Goal: Transaction & Acquisition: Purchase product/service

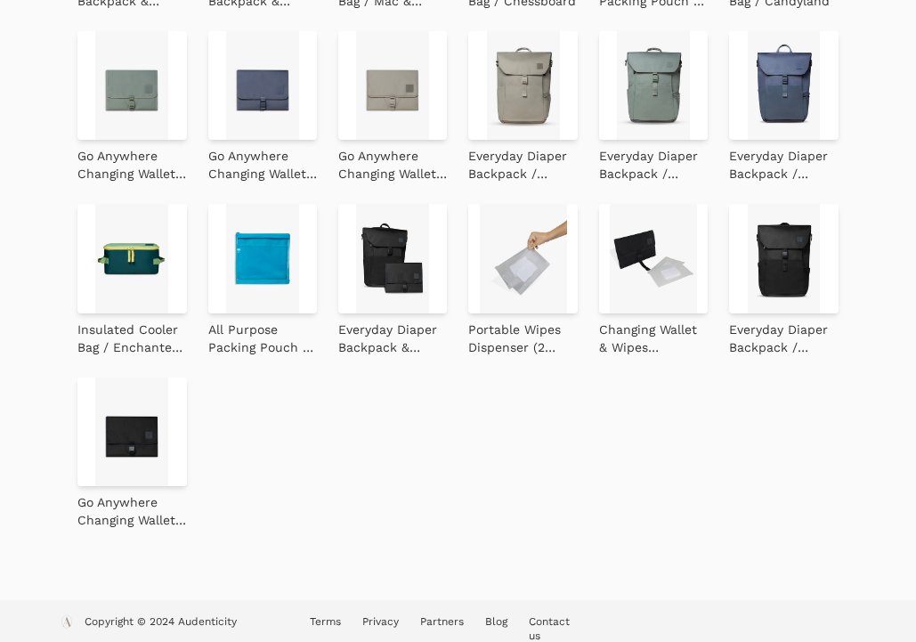
scroll to position [764, 0]
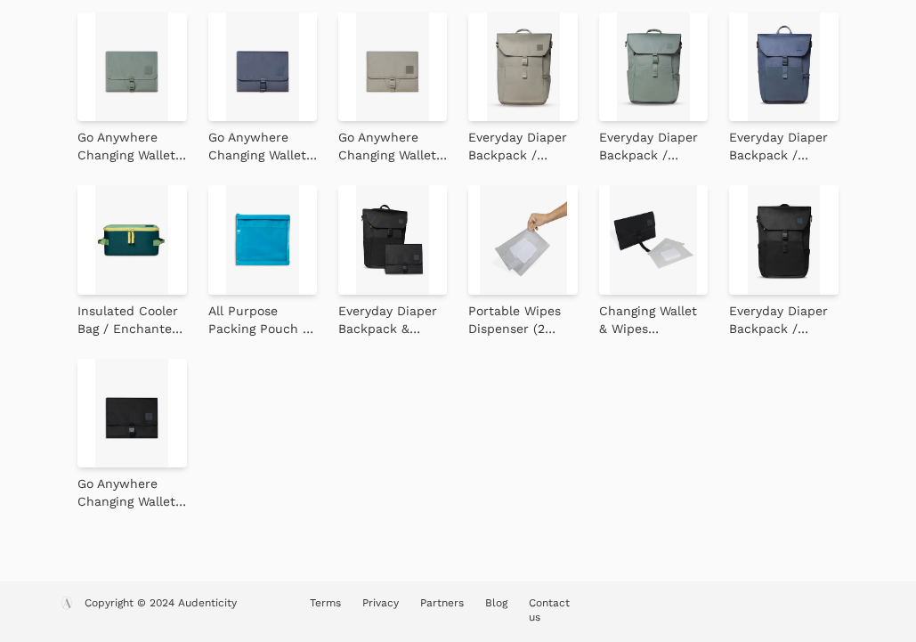
click at [768, 248] on img at bounding box center [783, 239] width 109 height 109
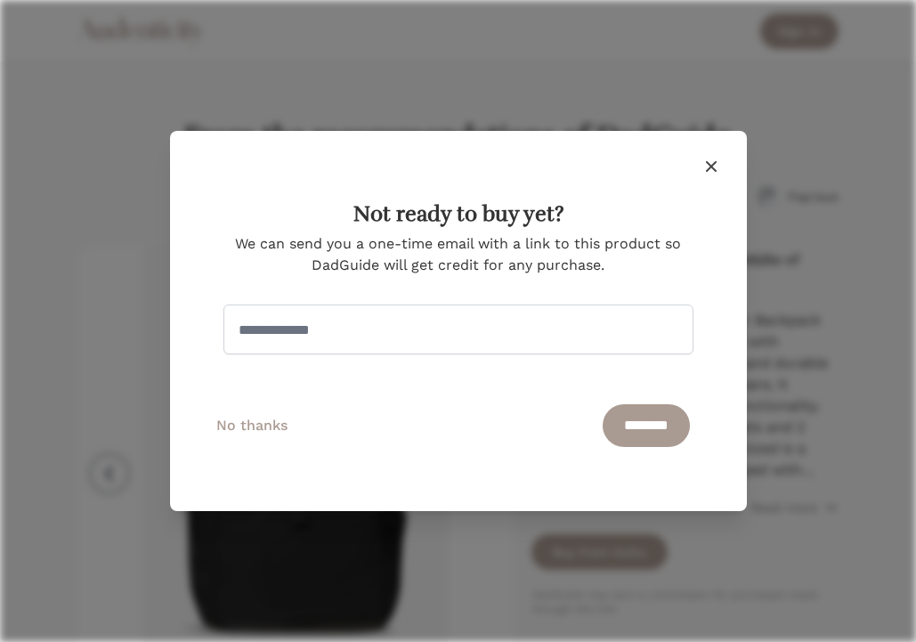
click at [708, 170] on icon "button" at bounding box center [711, 166] width 21 height 21
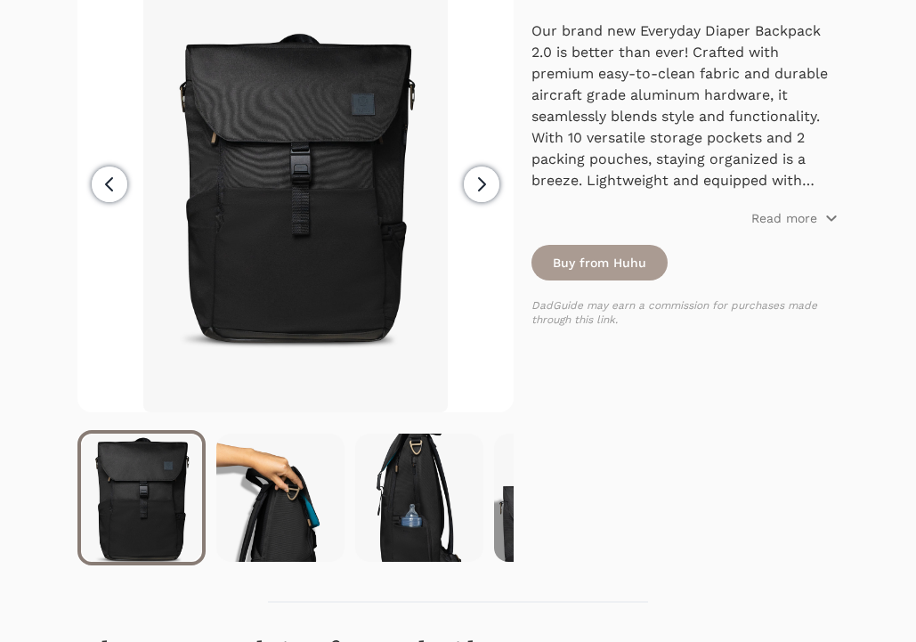
scroll to position [314, 0]
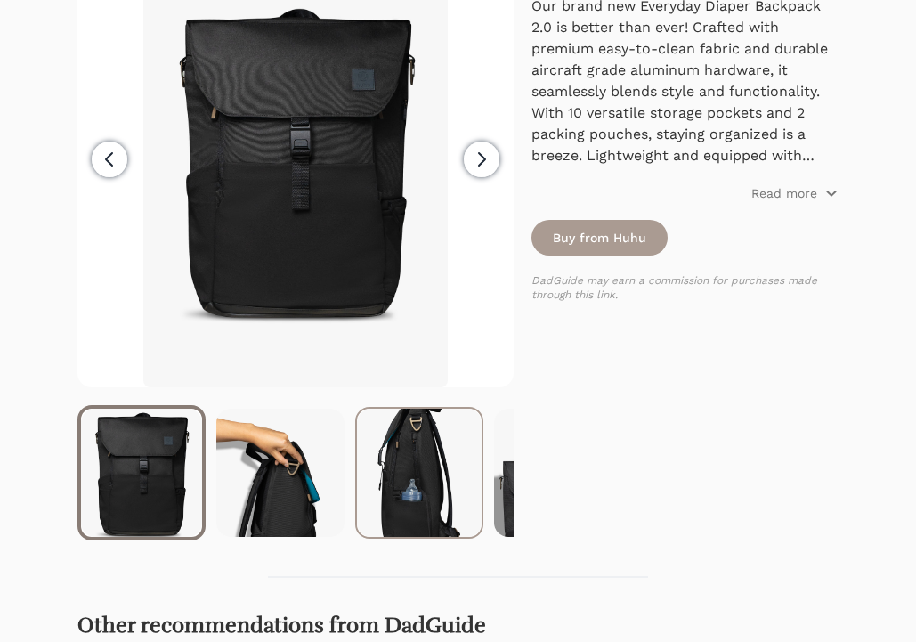
click at [424, 500] on img at bounding box center [419, 473] width 125 height 128
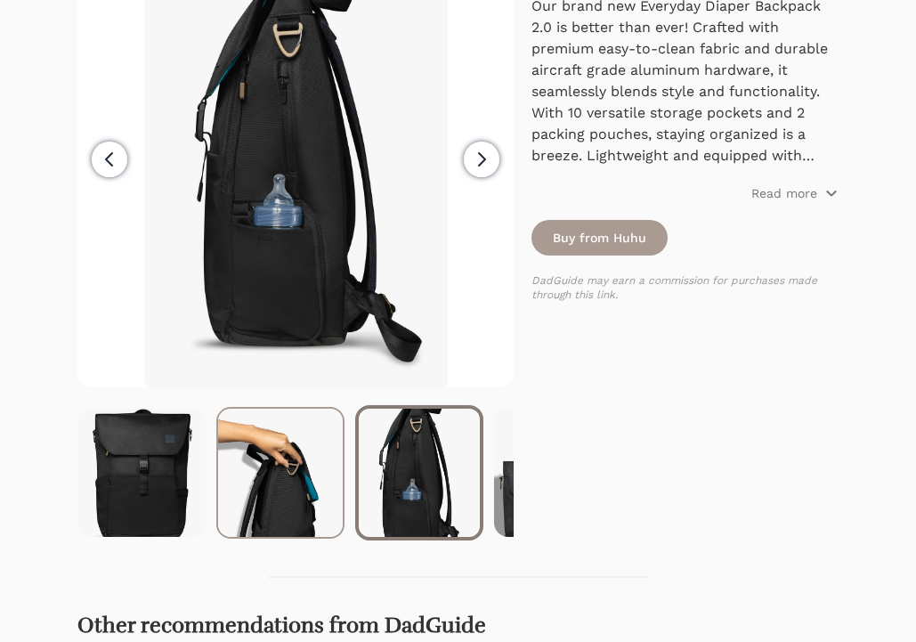
click at [273, 503] on img at bounding box center [280, 473] width 125 height 128
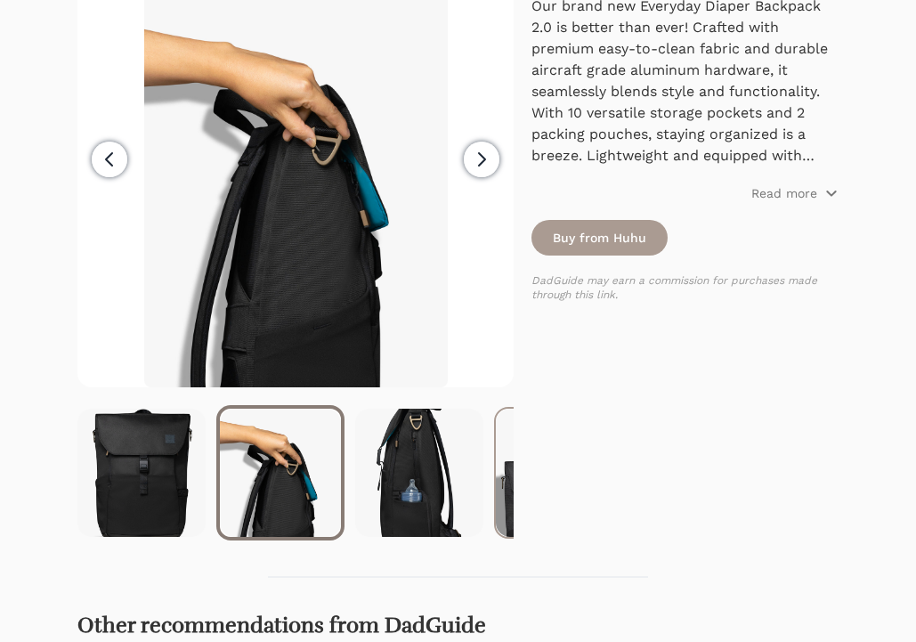
click at [503, 486] on img at bounding box center [558, 473] width 125 height 128
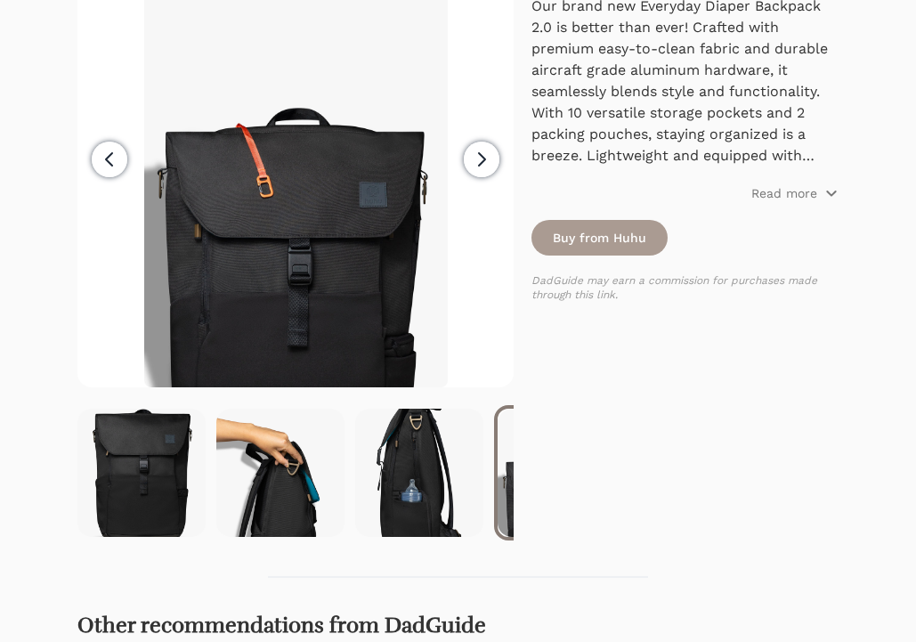
click at [489, 163] on icon "button" at bounding box center [481, 159] width 21 height 21
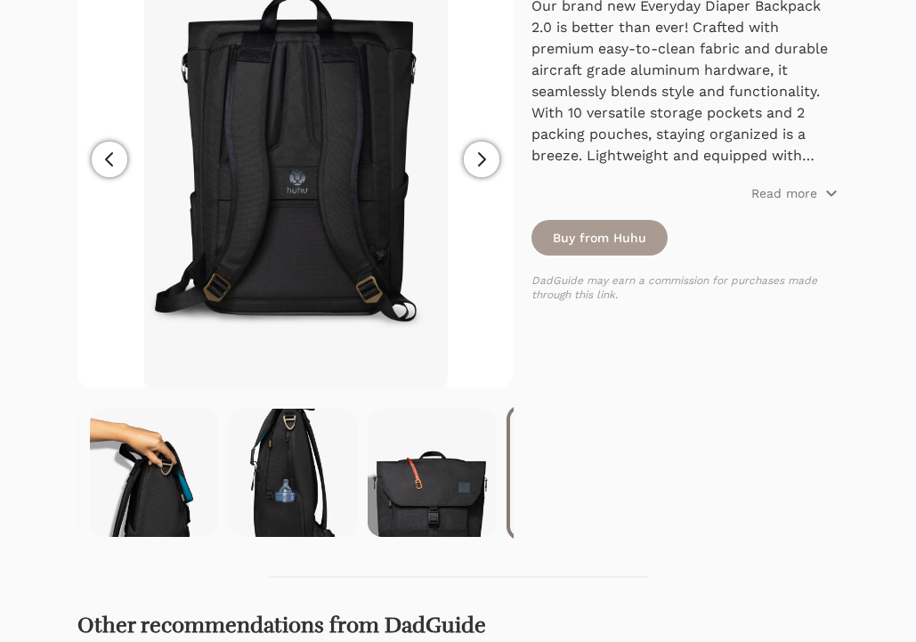
scroll to position [0, 139]
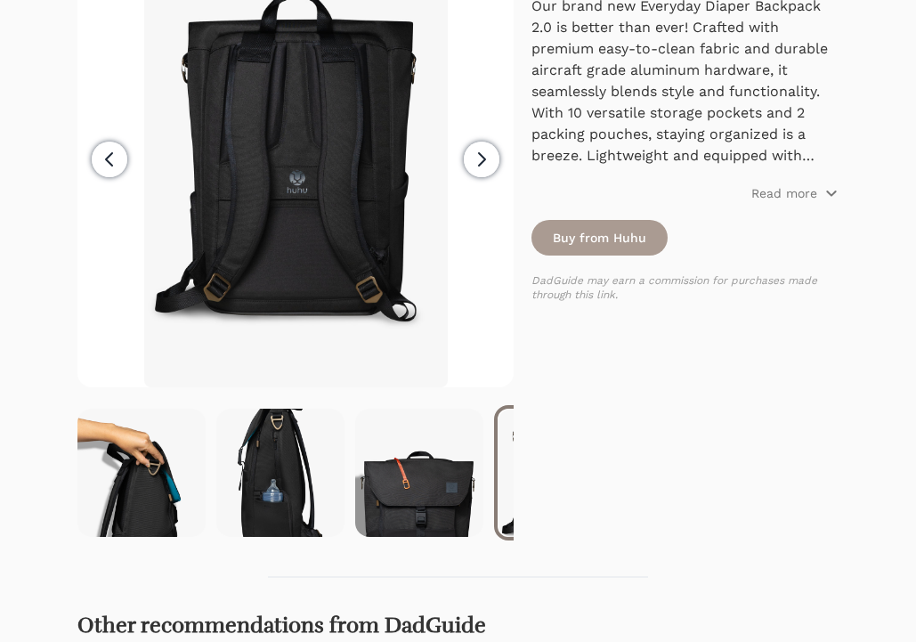
click at [496, 146] on button "Next" at bounding box center [482, 159] width 64 height 456
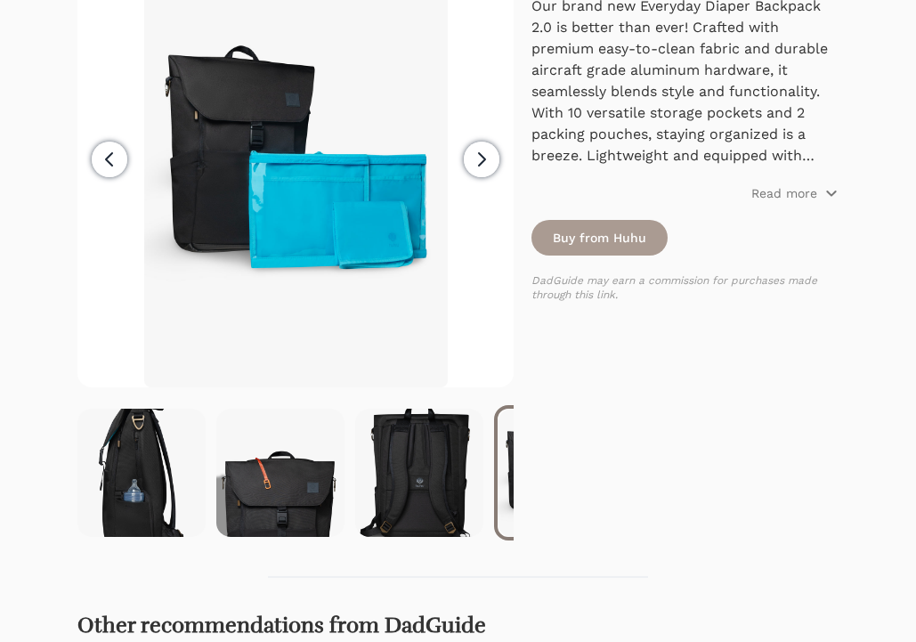
click at [489, 151] on icon "button" at bounding box center [481, 159] width 21 height 21
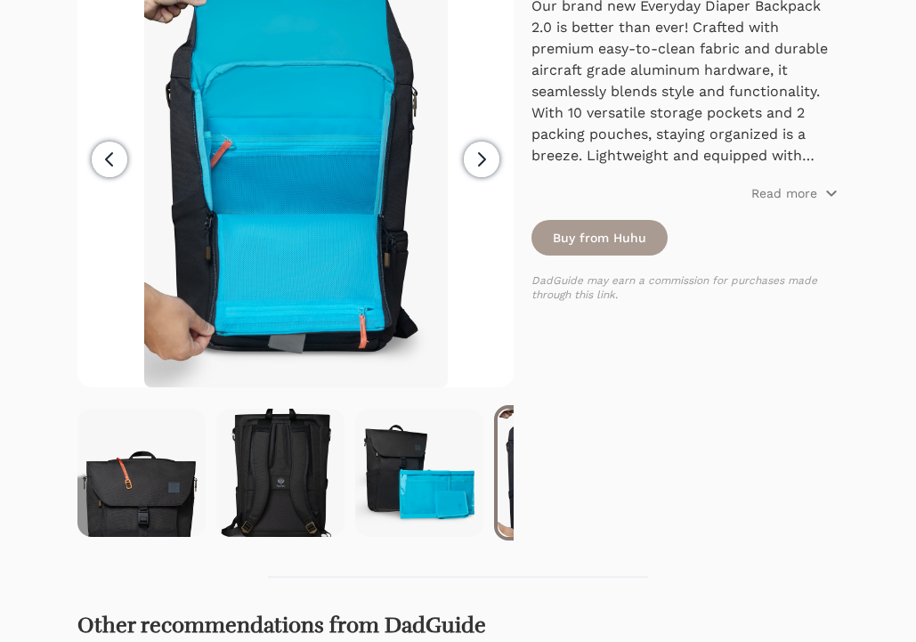
click at [490, 151] on icon "button" at bounding box center [481, 159] width 21 height 21
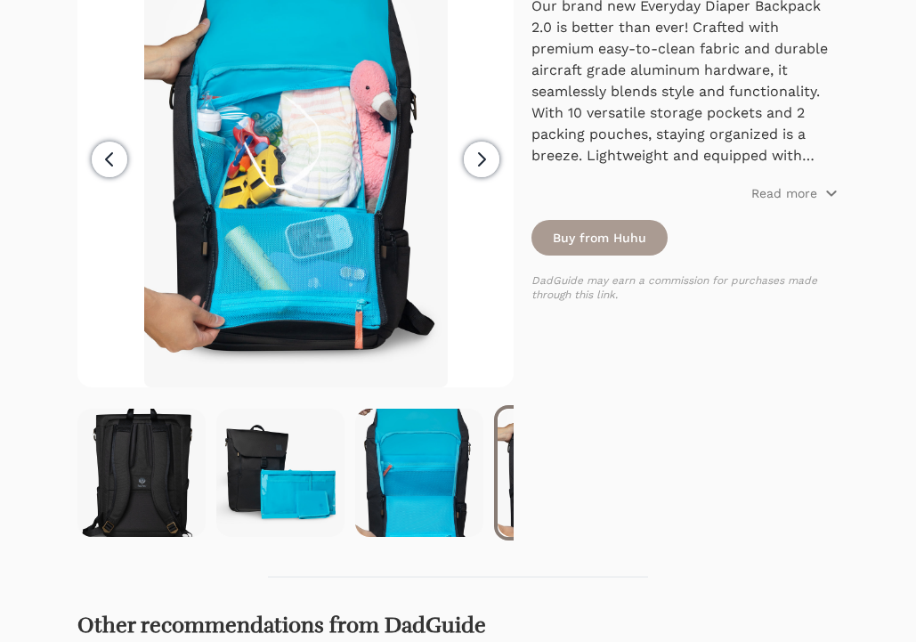
click at [491, 151] on icon "button" at bounding box center [481, 159] width 21 height 21
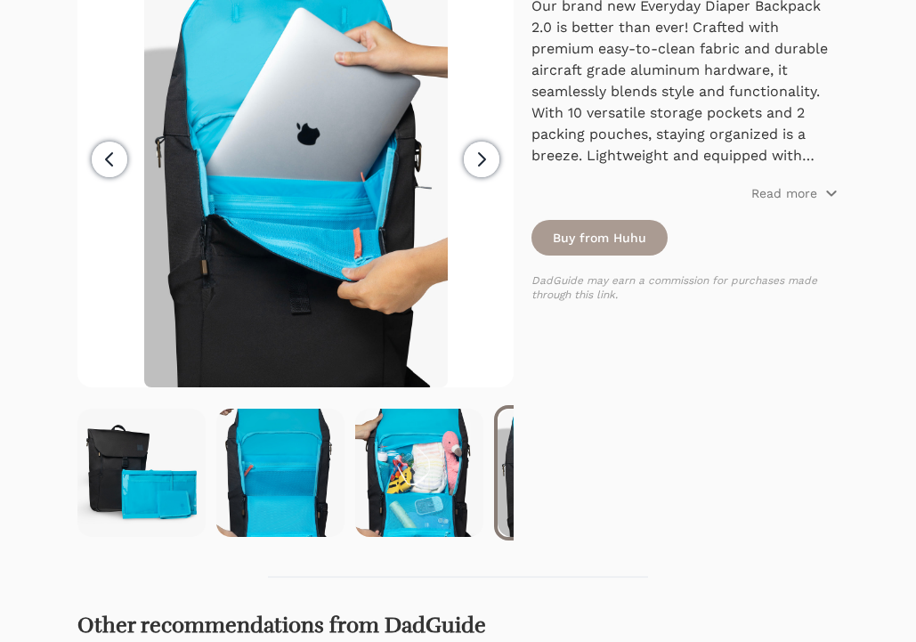
click at [491, 151] on icon "button" at bounding box center [481, 159] width 21 height 21
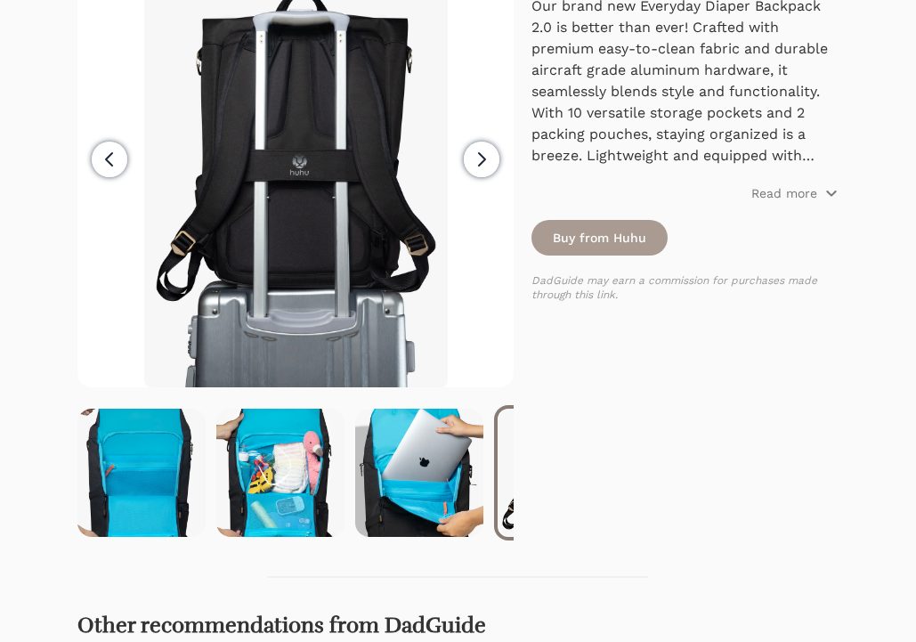
click at [491, 151] on icon "button" at bounding box center [481, 159] width 21 height 21
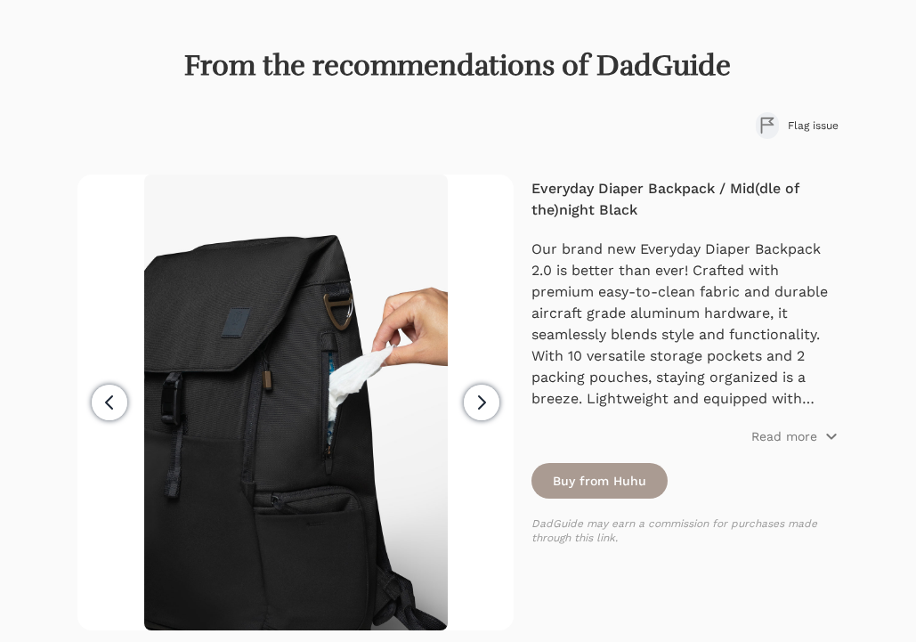
scroll to position [0, 0]
